Goal: Transaction & Acquisition: Obtain resource

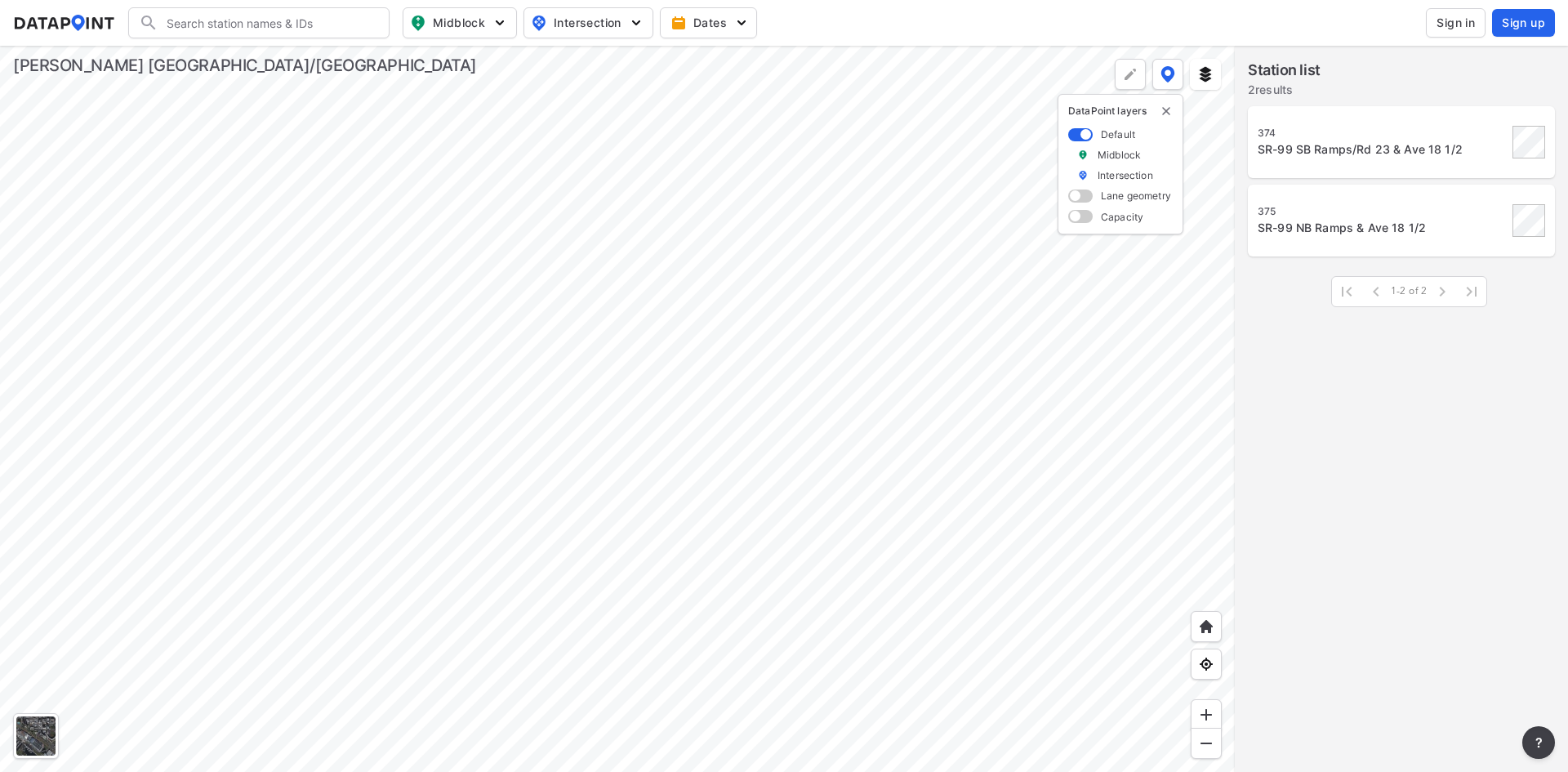
click at [500, 286] on div at bounding box center [617, 408] width 1234 height 726
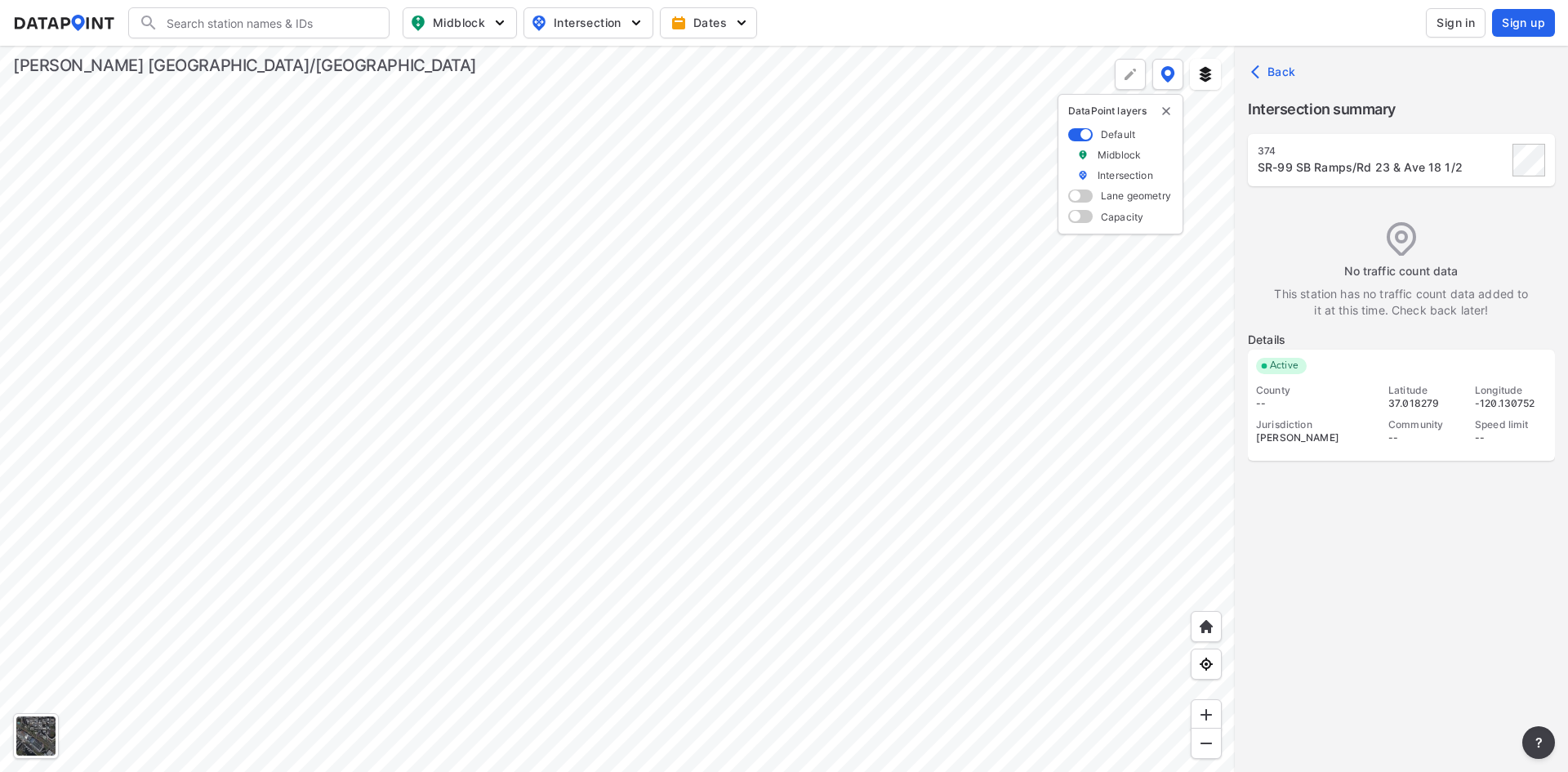
click at [1323, 161] on div "SR-99 SB Ramps/Rd 23 & Ave 18 1/2" at bounding box center [1382, 167] width 250 height 16
click at [592, 18] on span "Intersection" at bounding box center [586, 23] width 112 height 19
click at [712, 282] on div at bounding box center [617, 408] width 1234 height 726
click at [1318, 421] on div "Jurisdiction" at bounding box center [1315, 425] width 118 height 13
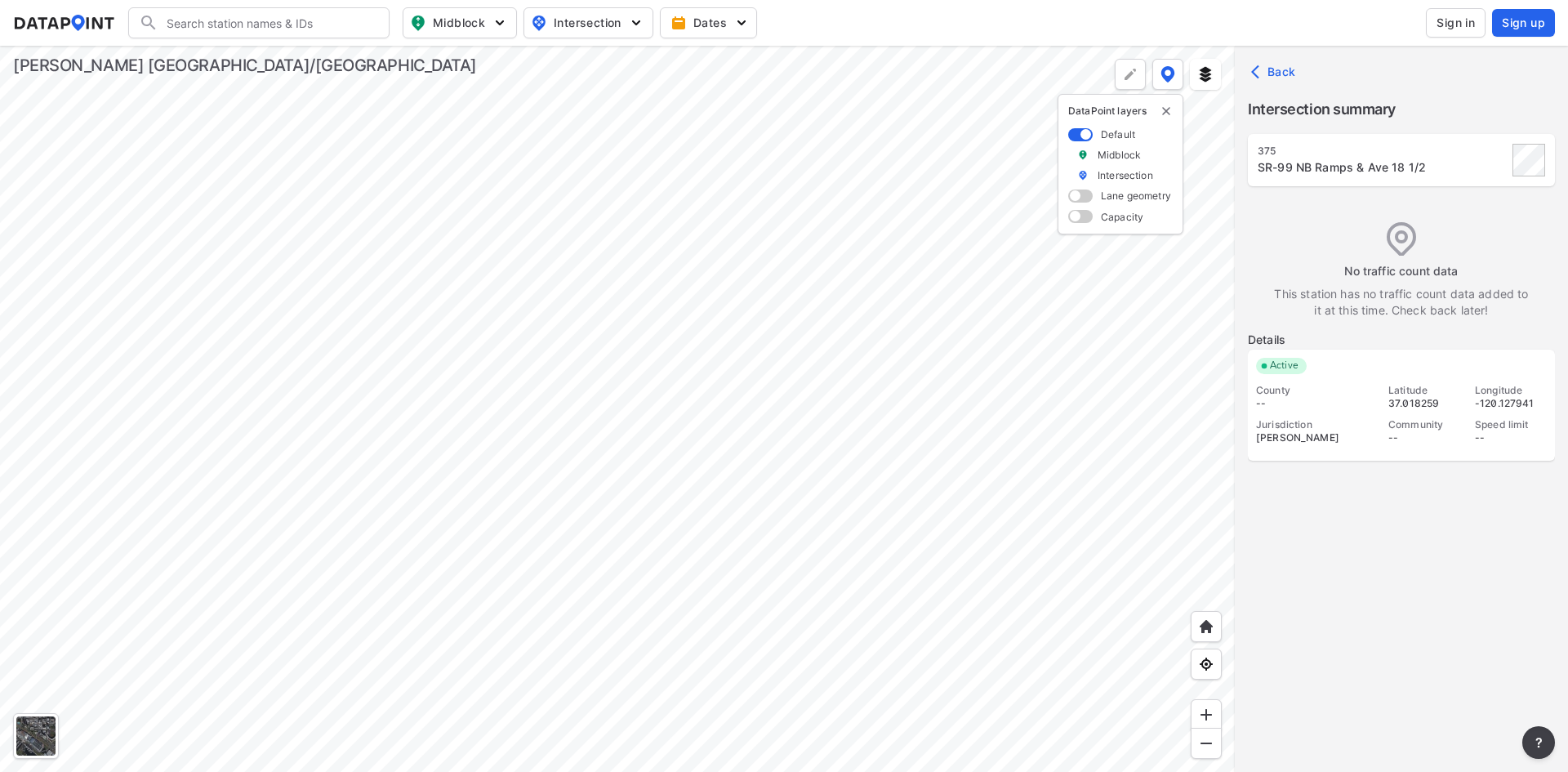
click at [1083, 132] on span at bounding box center [1080, 135] width 25 height 13
click at [1078, 136] on input "checkbox" at bounding box center [1073, 136] width 11 height 0
click at [624, 31] on span "Intersection" at bounding box center [586, 23] width 112 height 19
click at [1387, 184] on div "375 SR-99 NB Ramps & Ave 18 1/2" at bounding box center [1401, 160] width 307 height 53
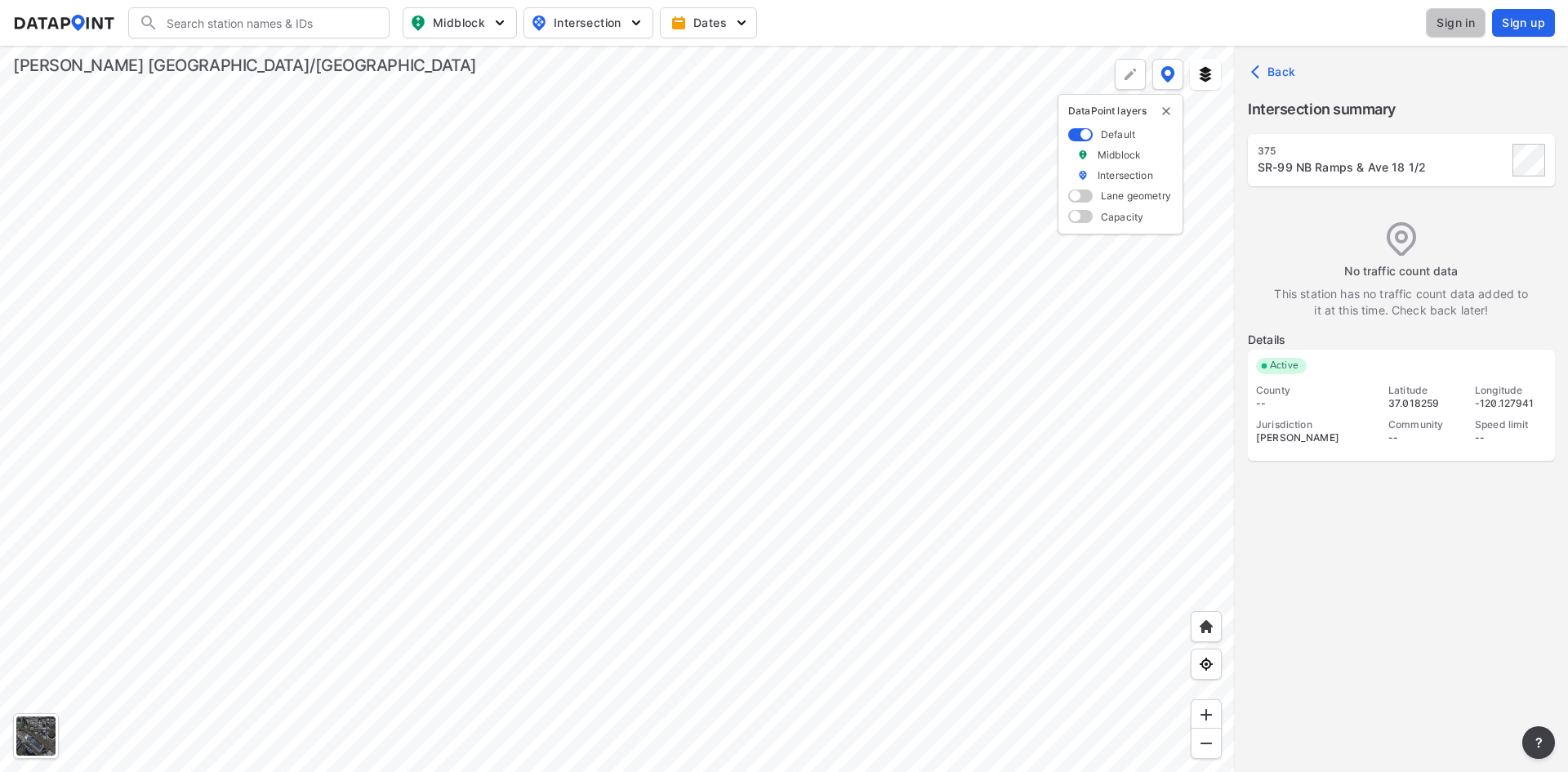
click at [1453, 19] on span "Sign in" at bounding box center [1455, 22] width 38 height 16
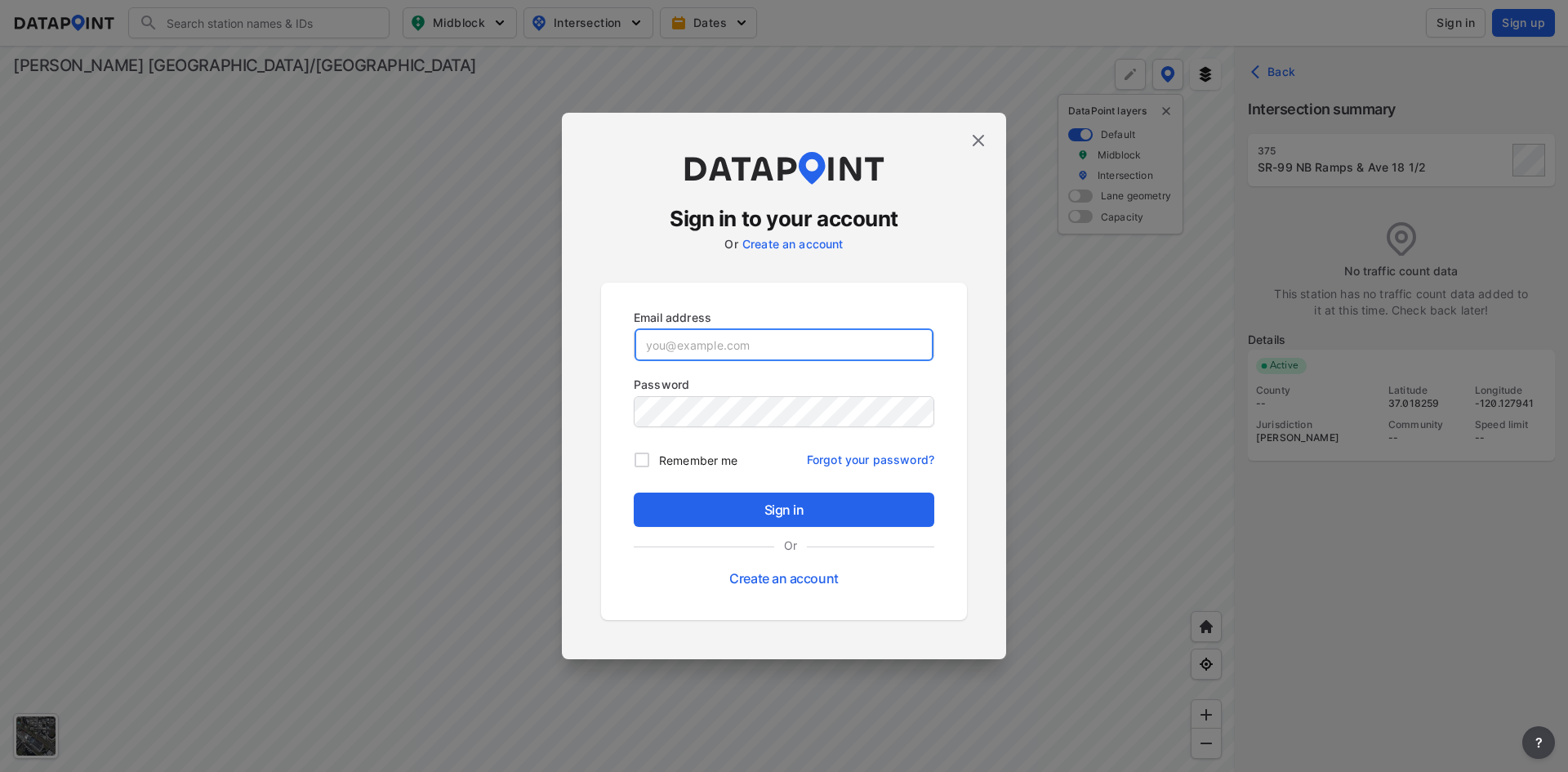
click at [673, 357] on input "email" at bounding box center [784, 344] width 299 height 33
click at [750, 580] on link "Create an account" at bounding box center [784, 578] width 109 height 16
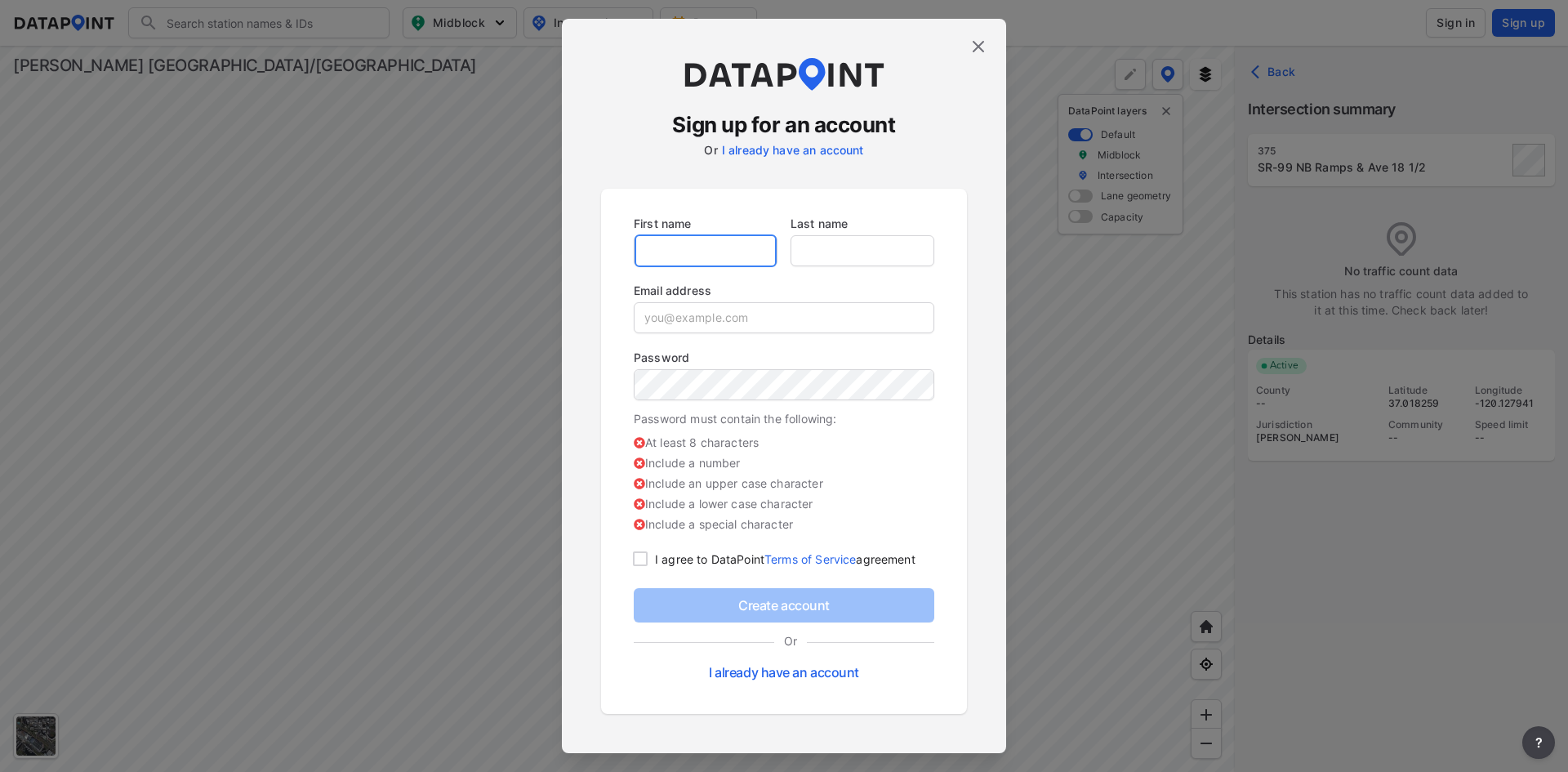
click at [687, 254] on input "text" at bounding box center [706, 251] width 142 height 33
type input "[PERSON_NAME]"
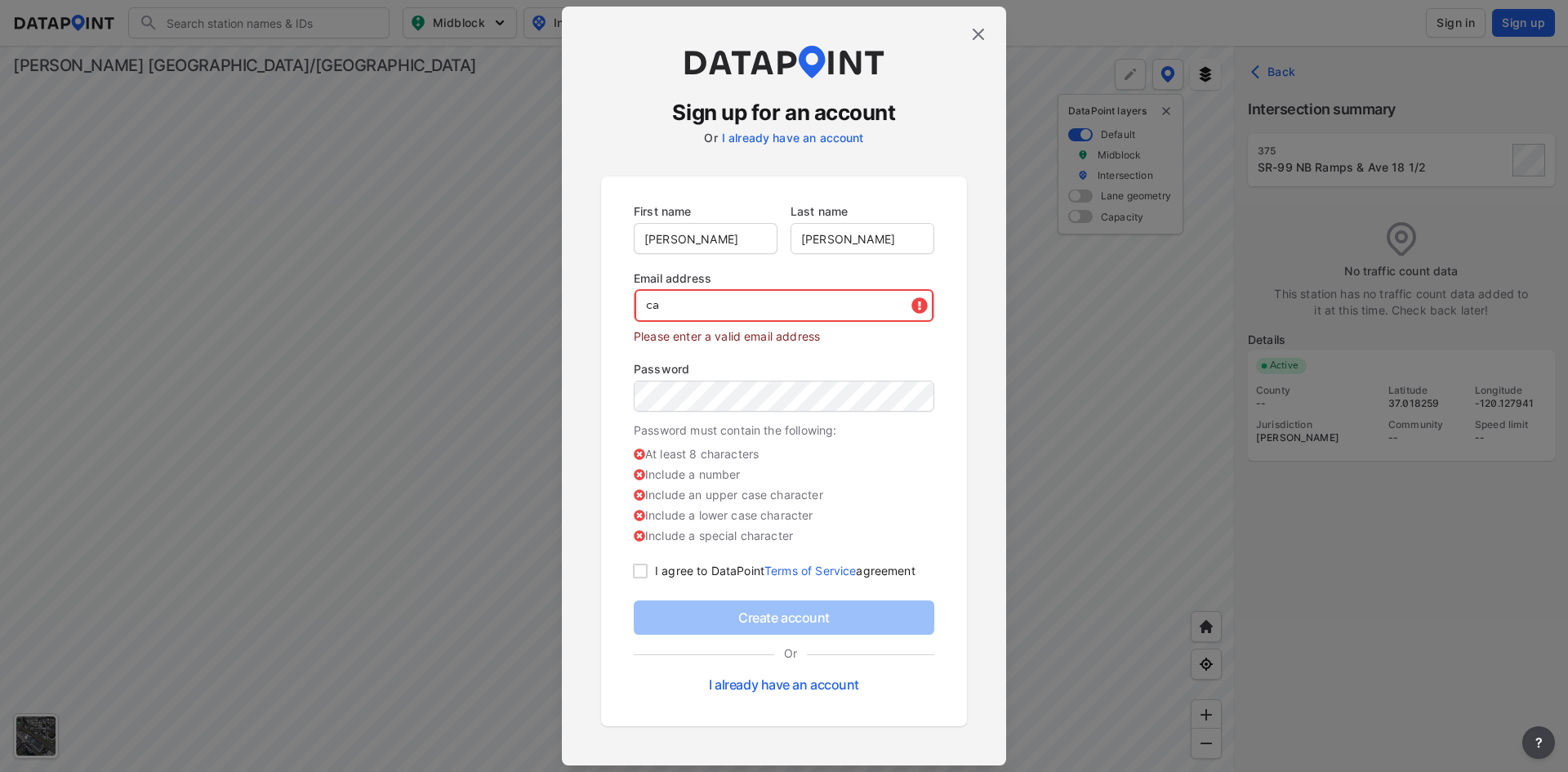
type input "c"
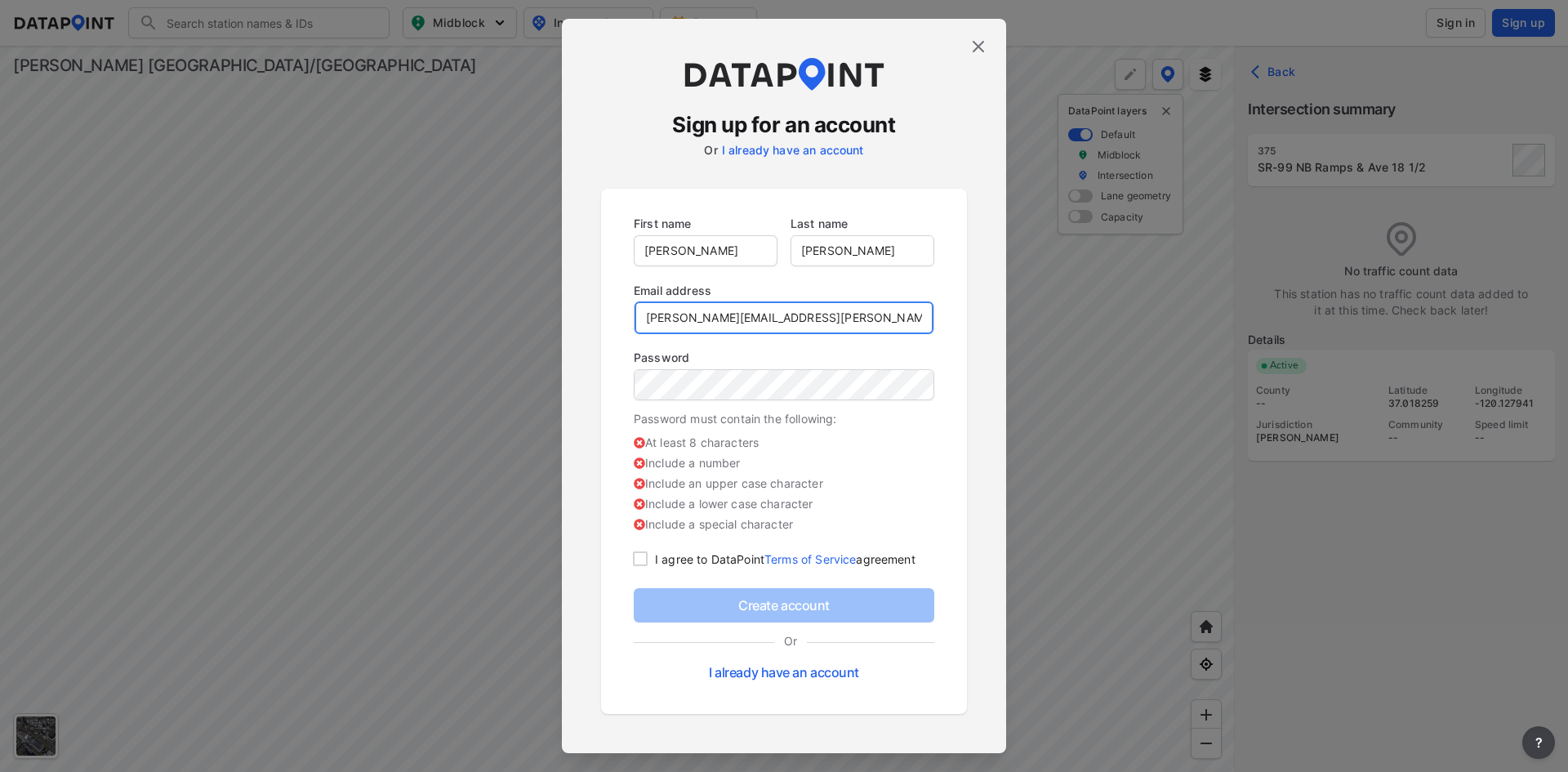
type input "[PERSON_NAME][EMAIL_ADDRESS][PERSON_NAME][PERSON_NAME][DOMAIN_NAME]"
click at [645, 563] on input "checkbox" at bounding box center [640, 559] width 31 height 19
checkbox input "true"
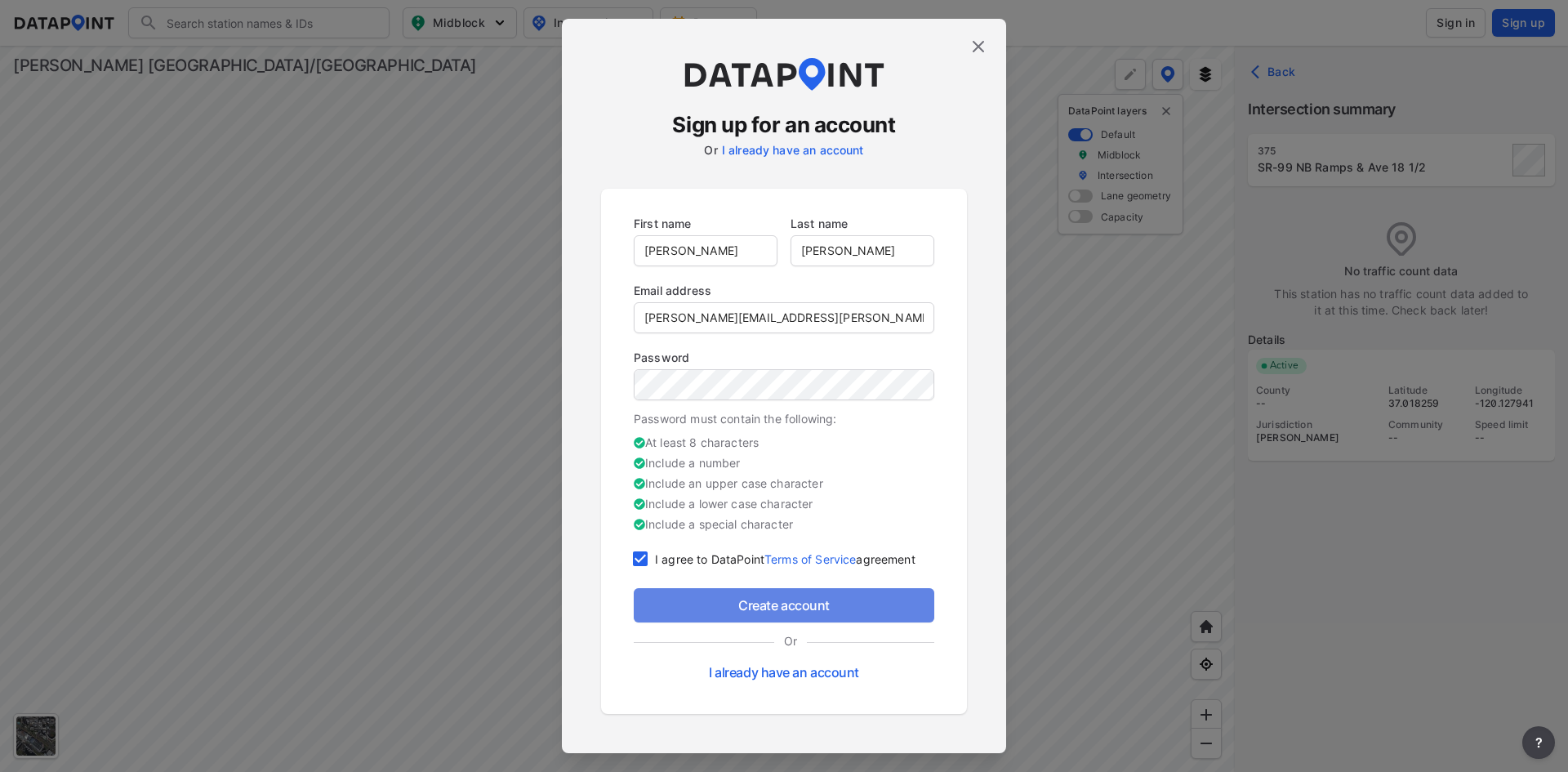
click at [706, 597] on span "Create account" at bounding box center [783, 606] width 274 height 19
checkbox input "true"
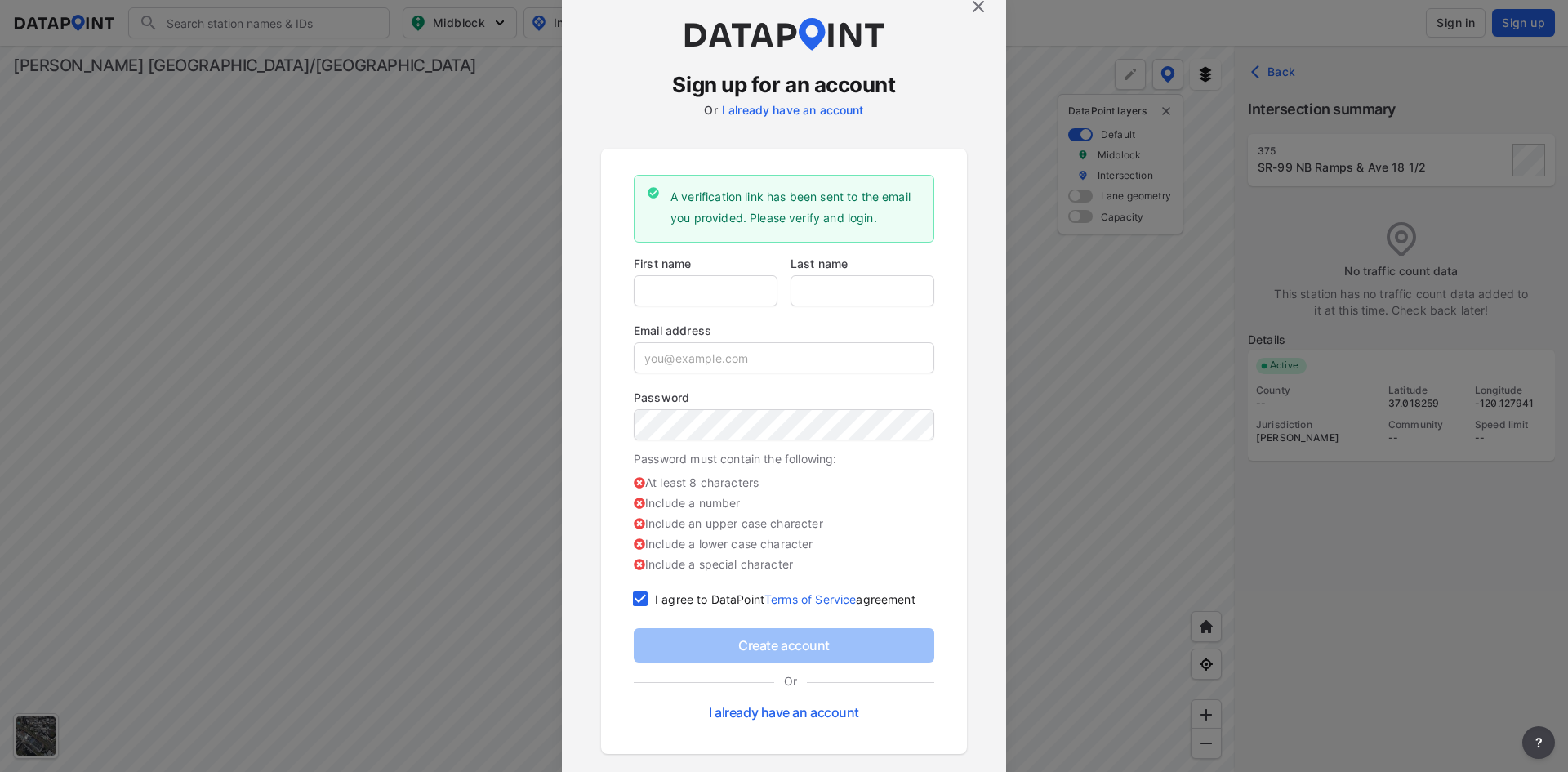
click at [813, 112] on link "I already have an account" at bounding box center [793, 110] width 142 height 14
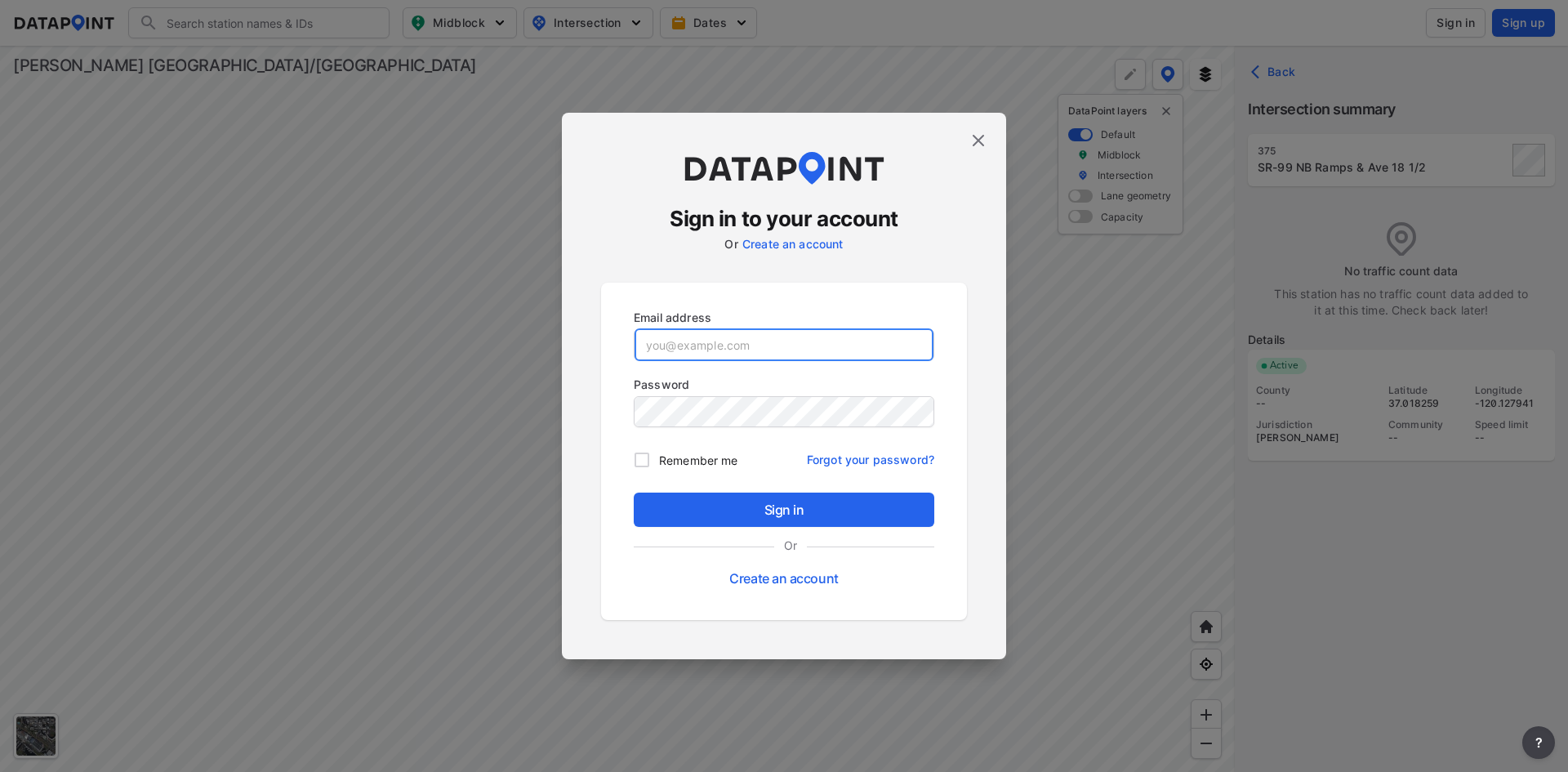
click at [700, 345] on input "email" at bounding box center [784, 344] width 299 height 33
type input "[PERSON_NAME][EMAIL_ADDRESS][PERSON_NAME][PERSON_NAME][DOMAIN_NAME]"
click at [639, 462] on input "Remember me" at bounding box center [642, 460] width 34 height 34
checkbox input "true"
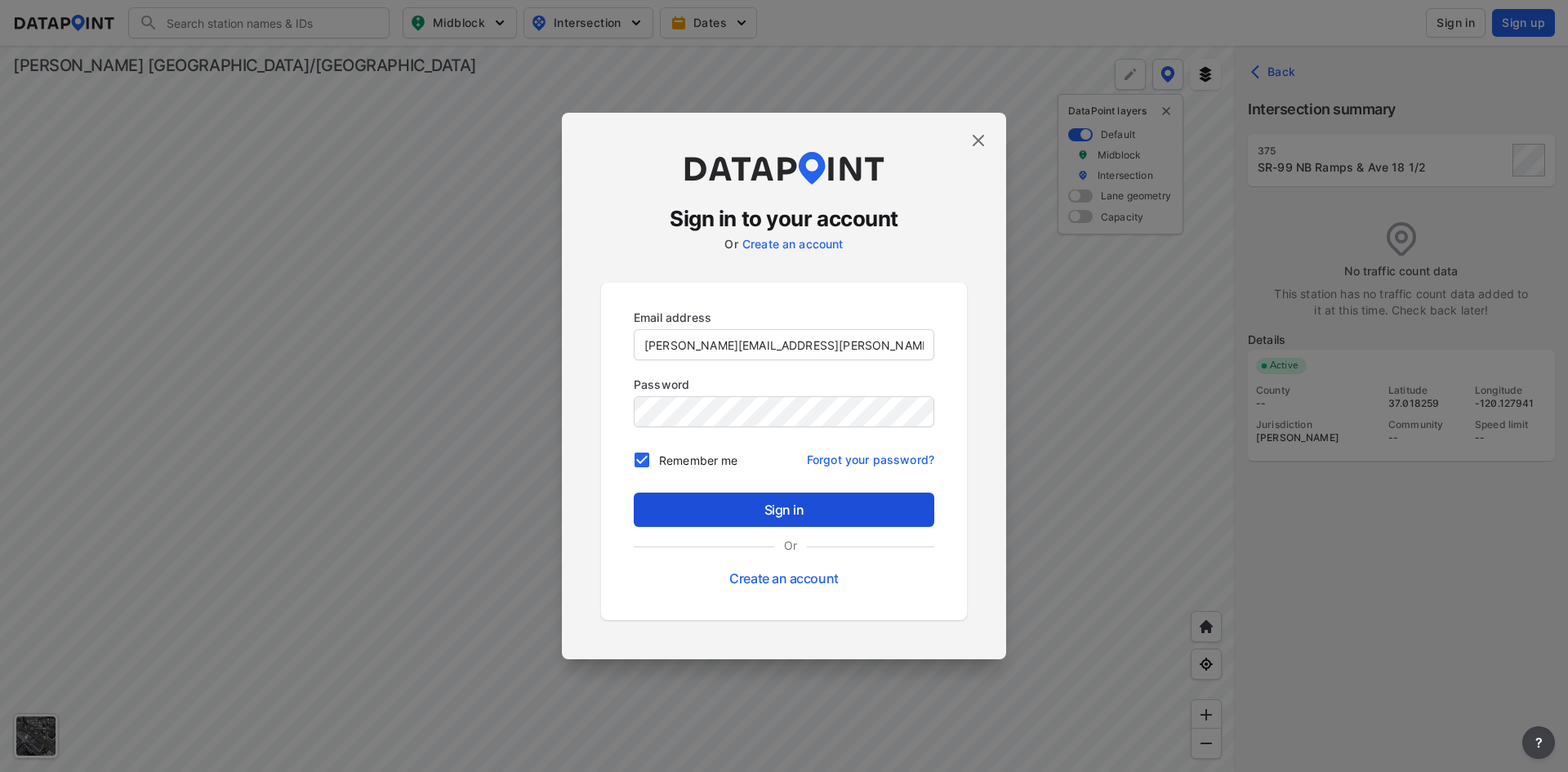
click at [692, 516] on span "Sign in" at bounding box center [783, 510] width 274 height 19
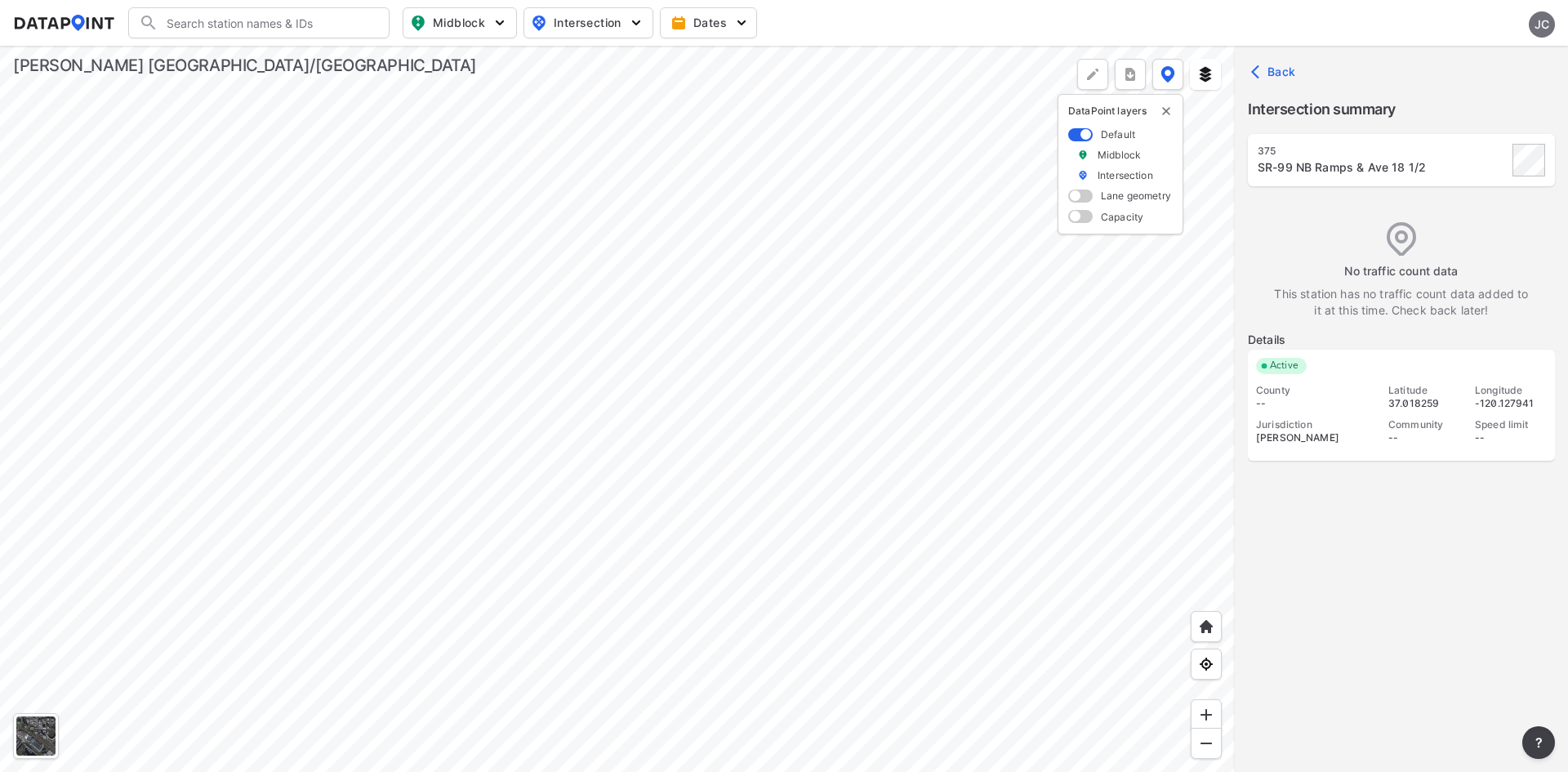
click at [573, 378] on div at bounding box center [617, 408] width 1234 height 726
click at [473, 342] on div at bounding box center [617, 408] width 1234 height 726
click at [1338, 165] on div "SR-99 SB Ramps/Rd 23 & Ave 18 1/2" at bounding box center [1382, 167] width 250 height 16
click at [50, 730] on div at bounding box center [35, 736] width 39 height 39
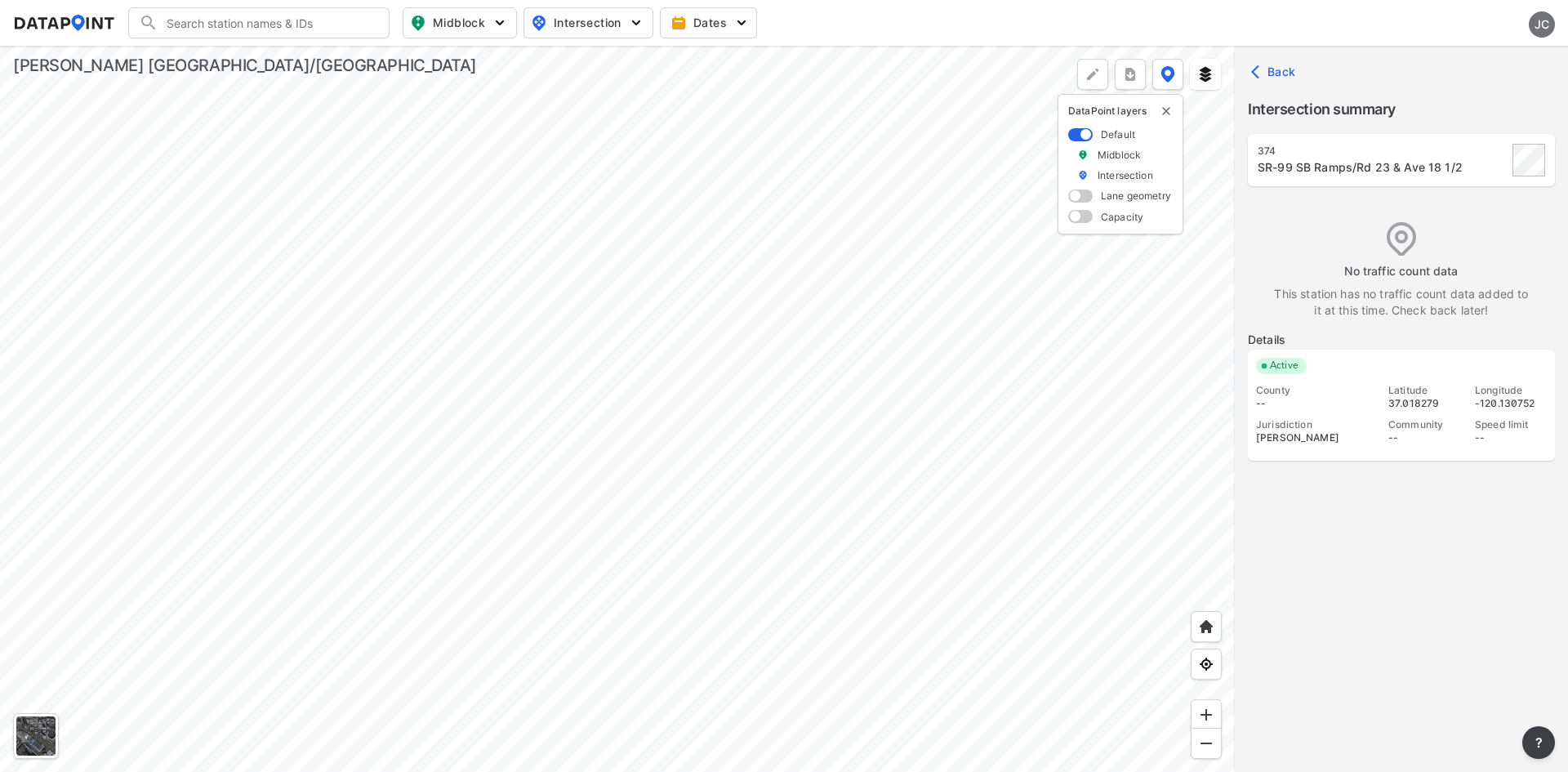
click at [663, 478] on div at bounding box center [617, 408] width 1234 height 726
click at [512, 356] on div at bounding box center [617, 408] width 1234 height 726
click at [506, 329] on div at bounding box center [617, 408] width 1234 height 726
click at [470, 244] on div at bounding box center [617, 408] width 1234 height 726
click at [576, 369] on div at bounding box center [617, 408] width 1234 height 726
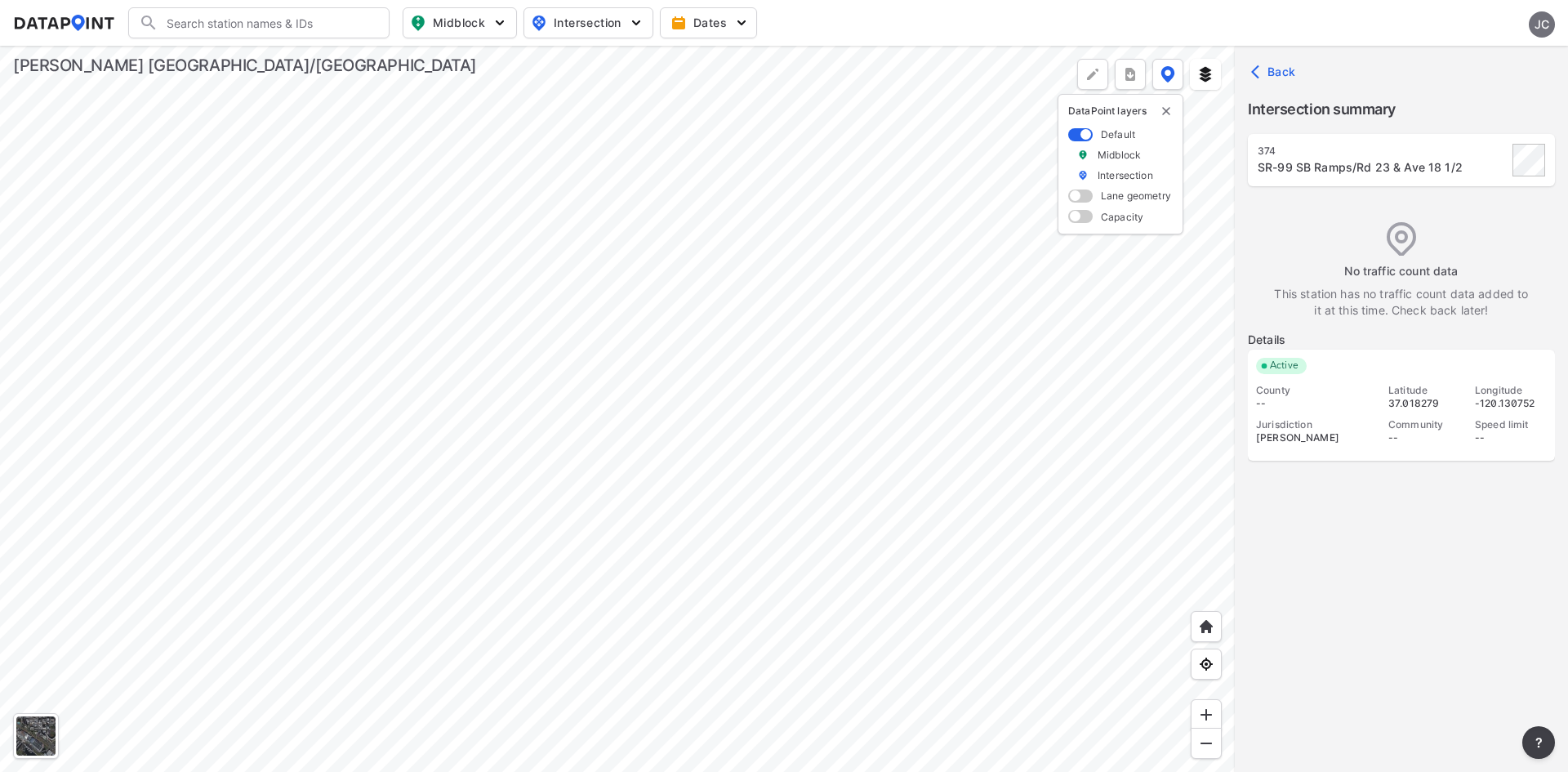
click at [633, 370] on div at bounding box center [617, 408] width 1234 height 726
click at [534, 370] on div at bounding box center [617, 408] width 1234 height 726
click at [1128, 78] on img "more" at bounding box center [1130, 74] width 16 height 16
click at [1204, 78] on img at bounding box center [1205, 74] width 16 height 16
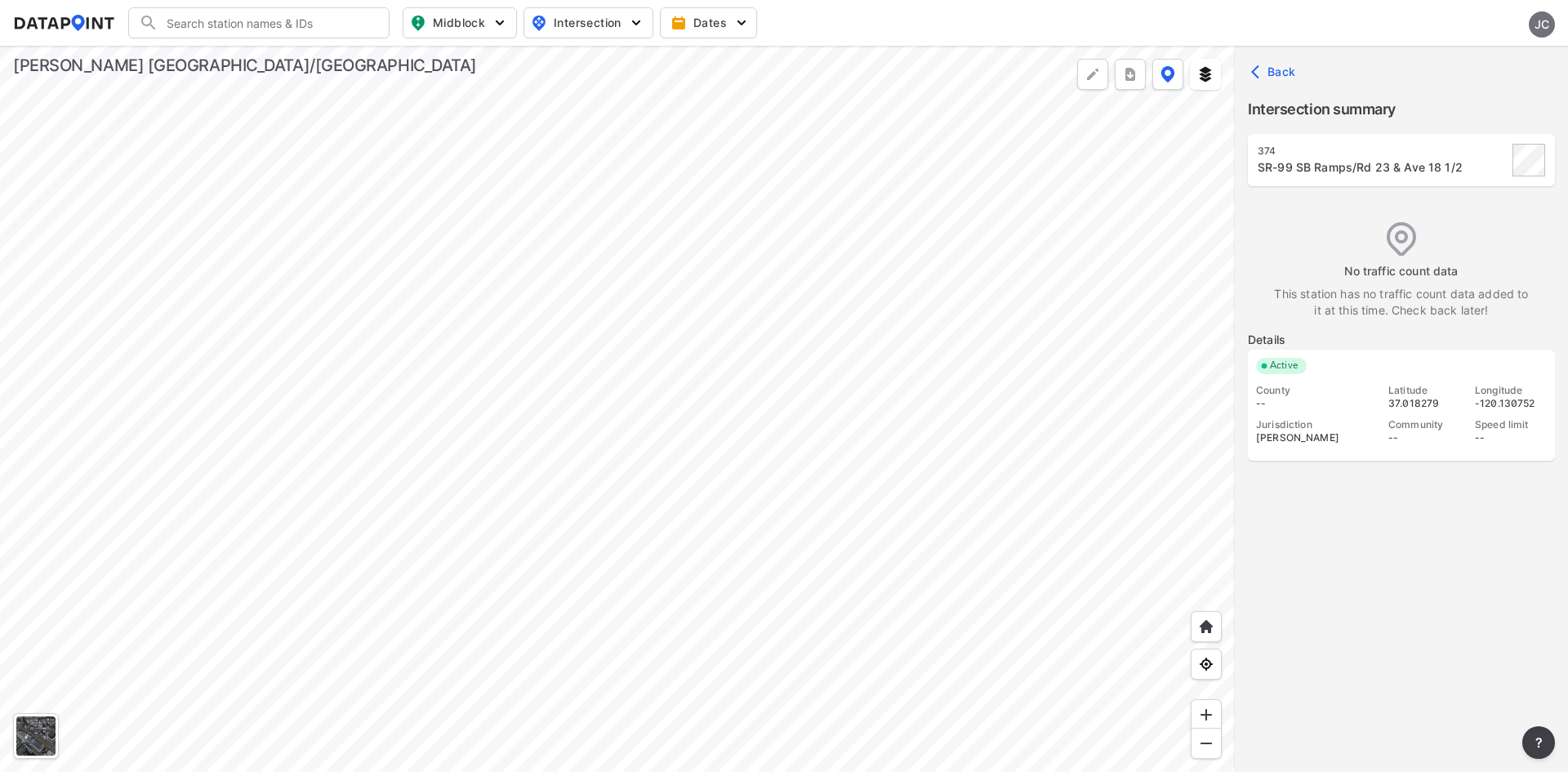
click at [630, 310] on div at bounding box center [617, 408] width 1234 height 726
click at [1407, 187] on div "374 SR-99 SB Ramps/Rd 23 & Ave 18 1/2 No traffic count data This station has no…" at bounding box center [1401, 461] width 307 height 655
click at [596, 187] on div at bounding box center [617, 408] width 1234 height 726
click at [616, 263] on div at bounding box center [617, 408] width 1234 height 726
click at [602, 264] on div at bounding box center [617, 408] width 1234 height 726
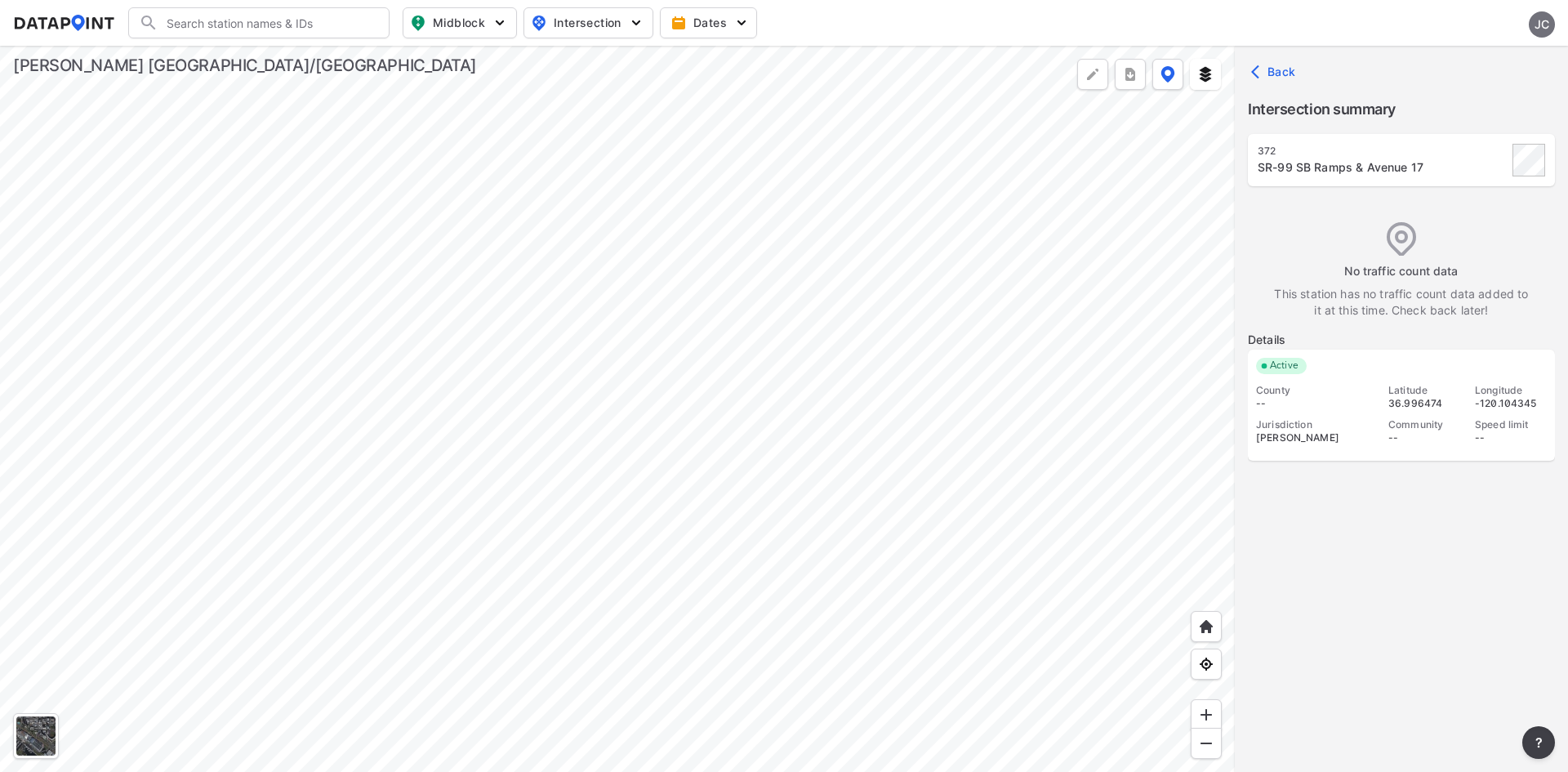
click at [759, 328] on div at bounding box center [617, 408] width 1234 height 726
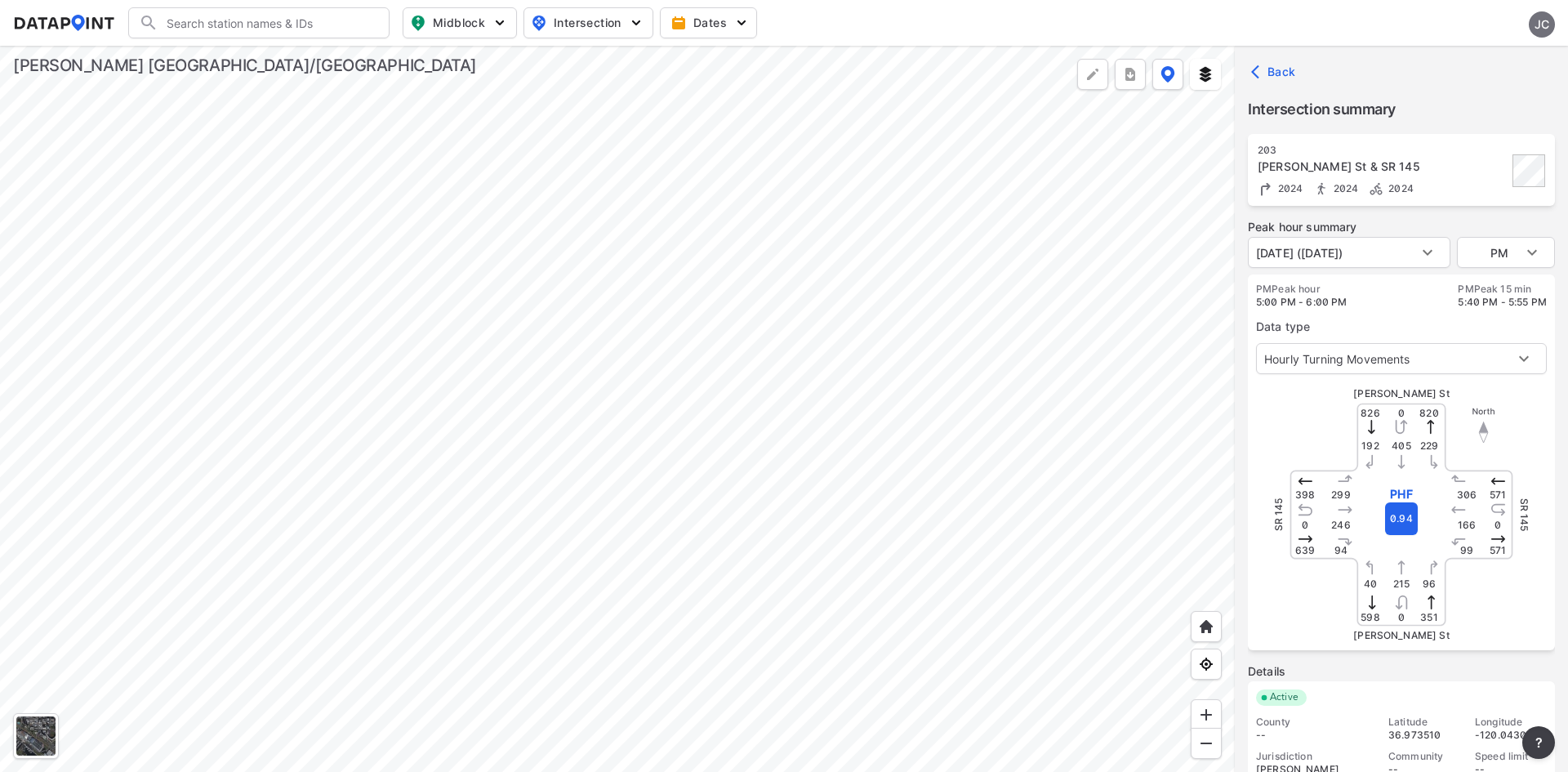
scroll to position [30, 0]
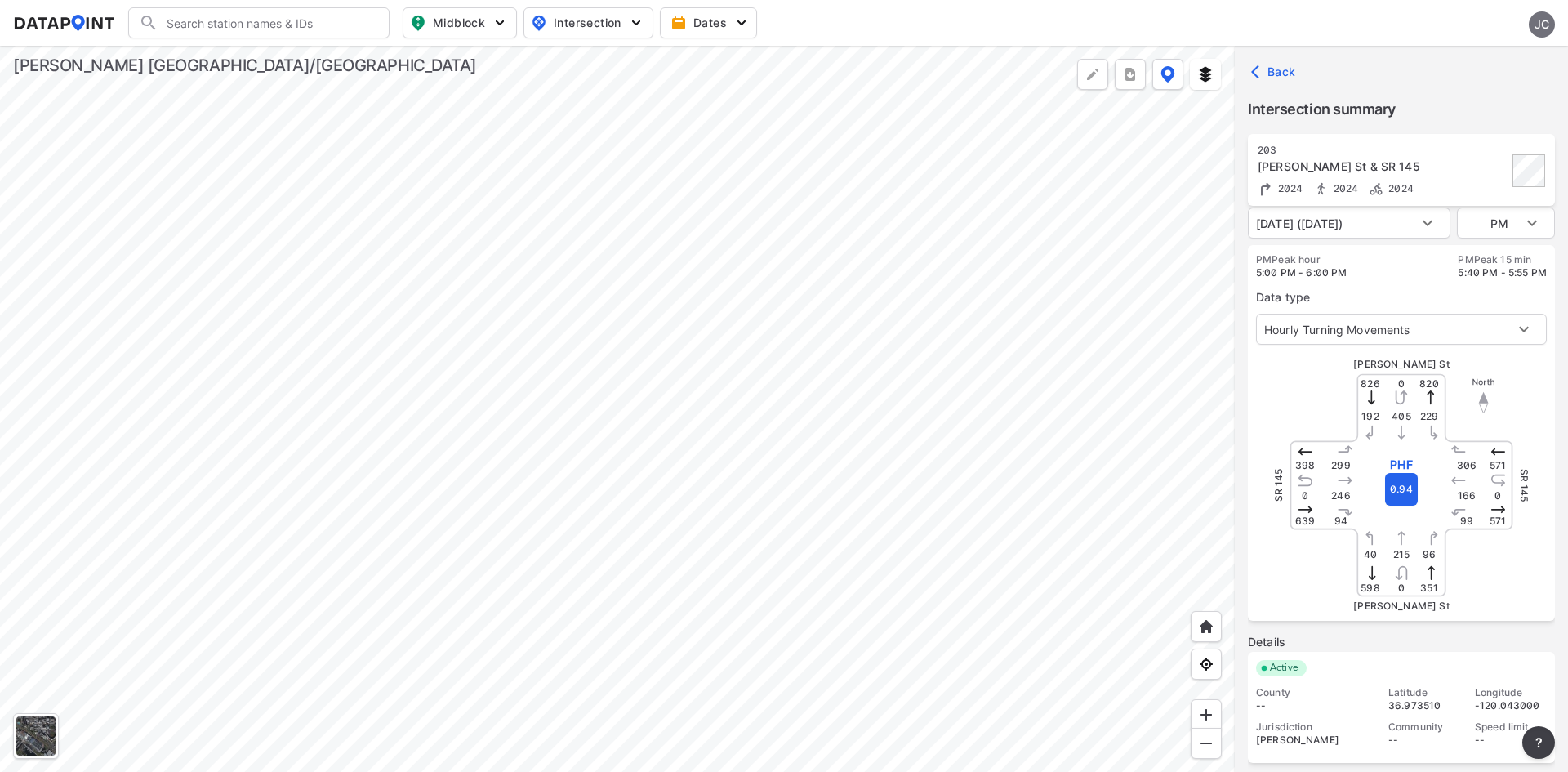
click at [735, 356] on div at bounding box center [617, 408] width 1234 height 726
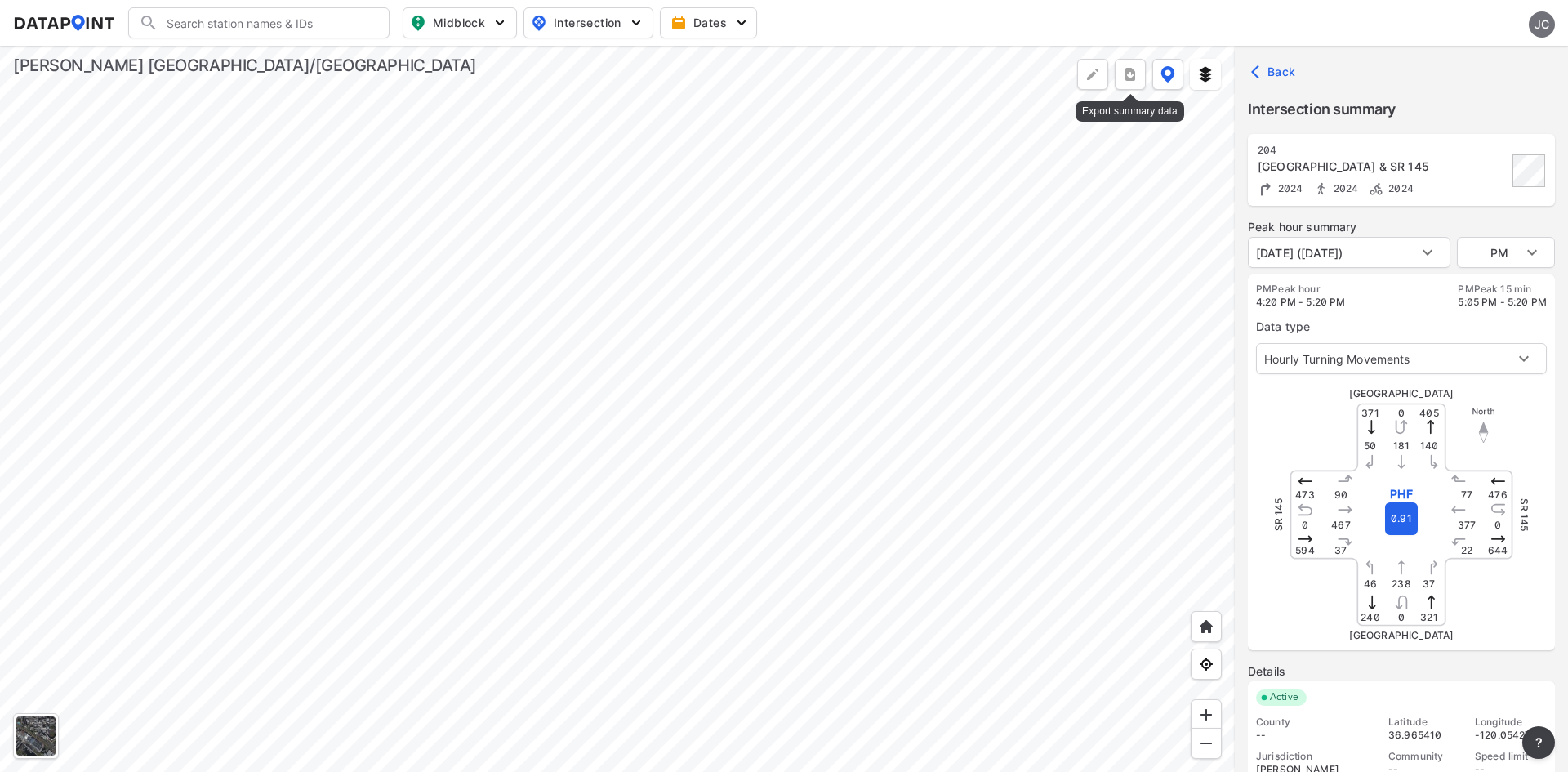
click at [1134, 76] on img "more" at bounding box center [1130, 74] width 16 height 16
click at [1079, 117] on li "All stations CSV" at bounding box center [1056, 112] width 180 height 30
click at [1135, 69] on img "more" at bounding box center [1130, 74] width 16 height 16
click at [841, 346] on div at bounding box center [617, 408] width 1234 height 726
click at [758, 362] on div at bounding box center [617, 408] width 1234 height 726
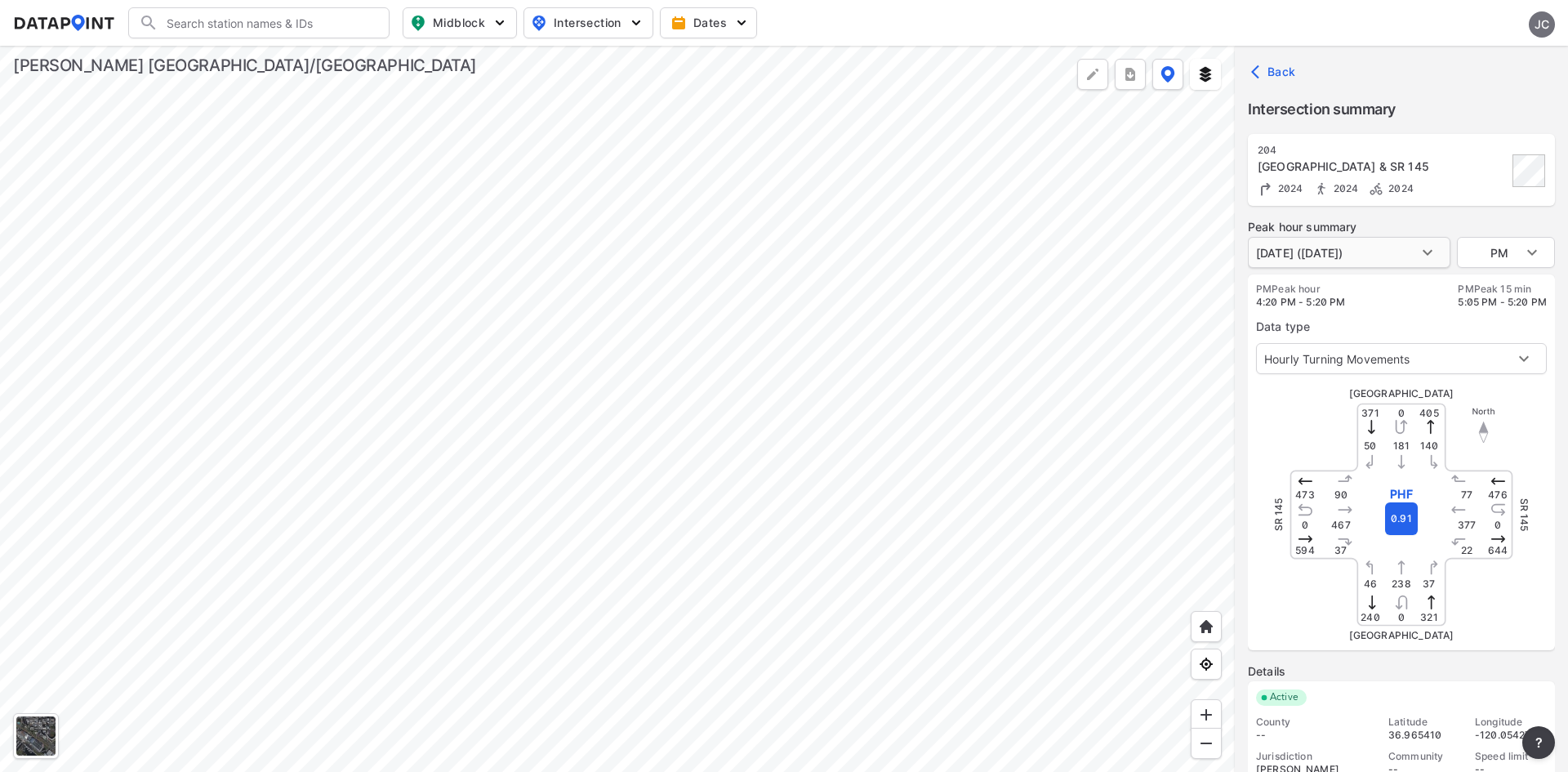
click at [1422, 252] on body "Search Please enter a search term. Midblock Intersection Dates JC Import Data T…" at bounding box center [784, 386] width 1568 height 772
click at [1349, 252] on li "[DATE] ([DATE])" at bounding box center [1298, 253] width 101 height 31
click at [745, 479] on div at bounding box center [617, 408] width 1234 height 726
click at [488, 327] on div at bounding box center [617, 408] width 1234 height 726
click at [456, 227] on div at bounding box center [617, 408] width 1234 height 726
